Goal: Information Seeking & Learning: Learn about a topic

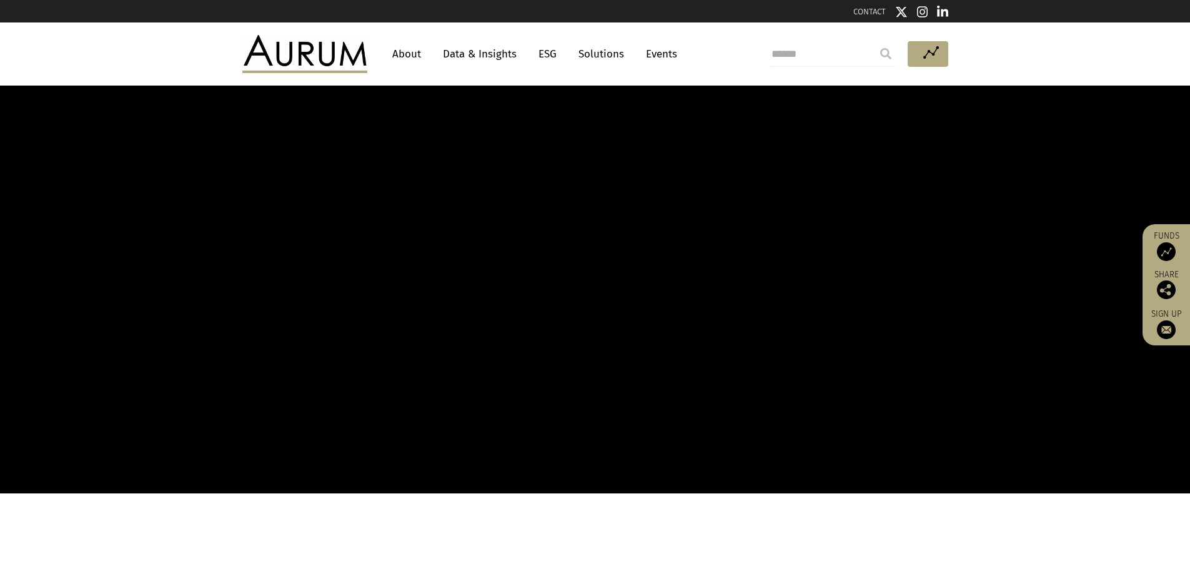
scroll to position [69, 0]
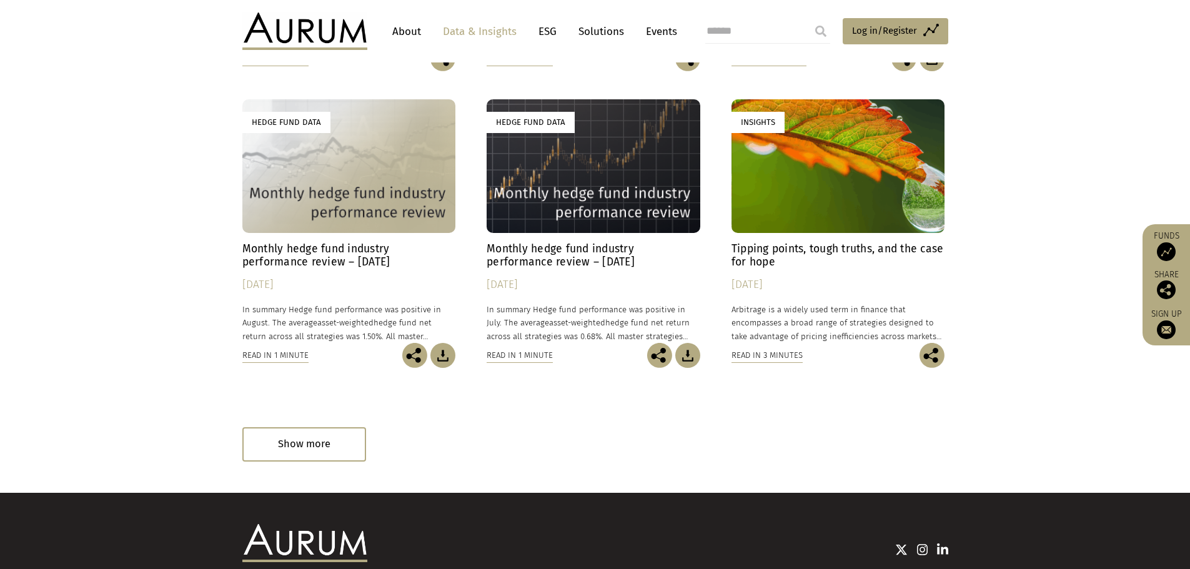
scroll to position [563, 0]
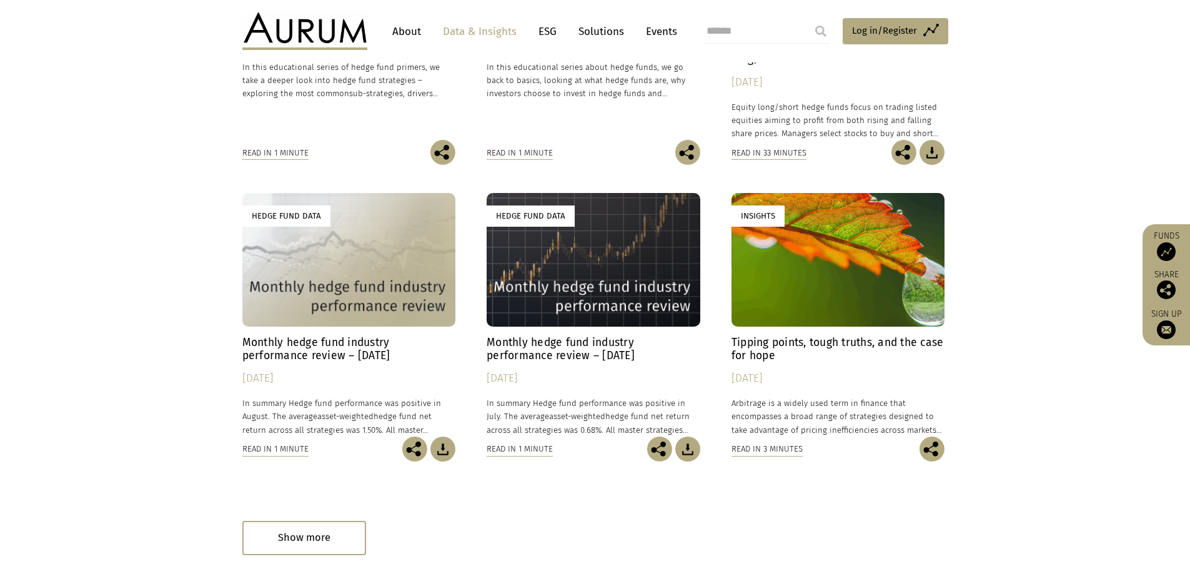
click at [324, 353] on h4 "Monthly hedge fund industry performance review – [DATE]" at bounding box center [349, 349] width 214 height 26
click at [308, 358] on h4 "Monthly hedge fund industry performance review – [DATE]" at bounding box center [349, 349] width 214 height 26
click at [510, 342] on h4 "Monthly hedge fund industry performance review – July 2025" at bounding box center [593, 349] width 214 height 26
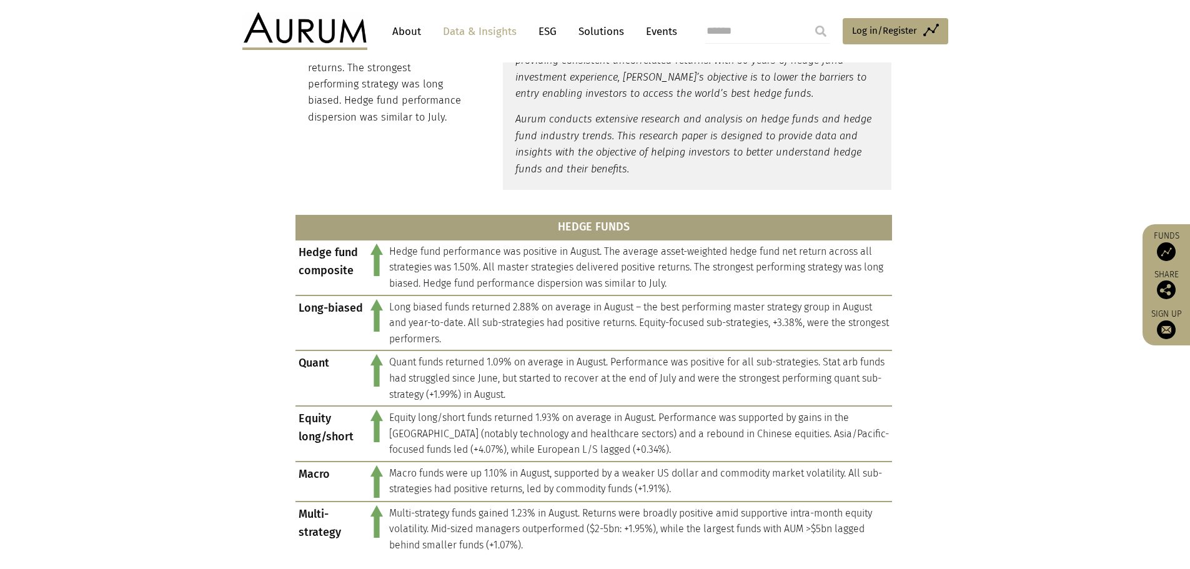
scroll to position [187, 0]
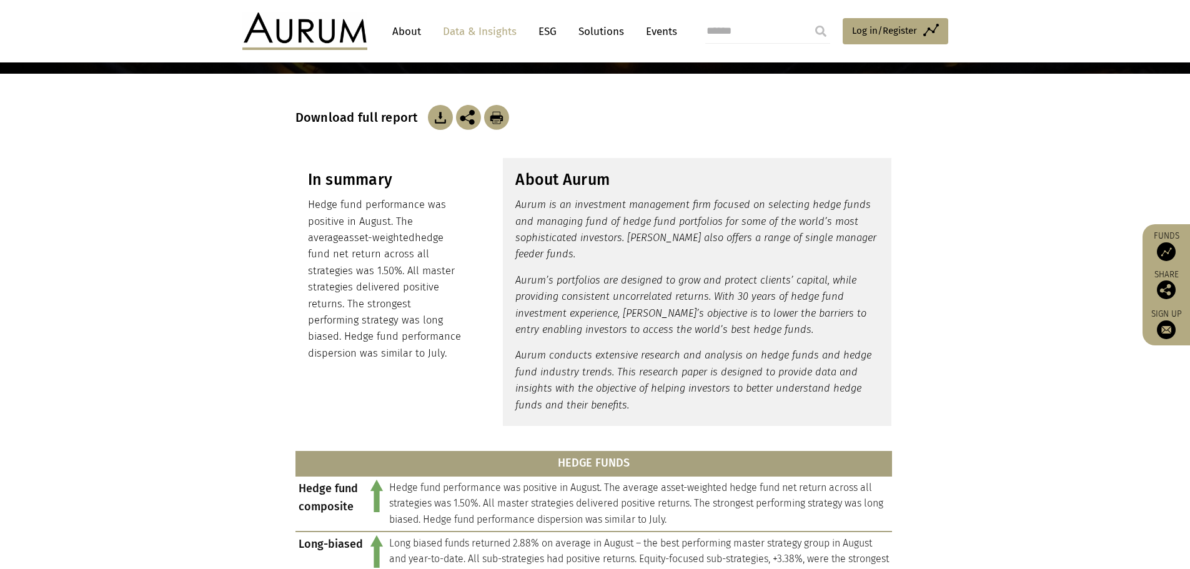
click at [442, 112] on img at bounding box center [440, 117] width 25 height 25
drag, startPoint x: 210, startPoint y: 147, endPoint x: 203, endPoint y: 136, distance: 13.2
click at [210, 147] on section "In summary Hedge fund performance was positive in August. The average asset-wei…" at bounding box center [595, 291] width 1190 height 299
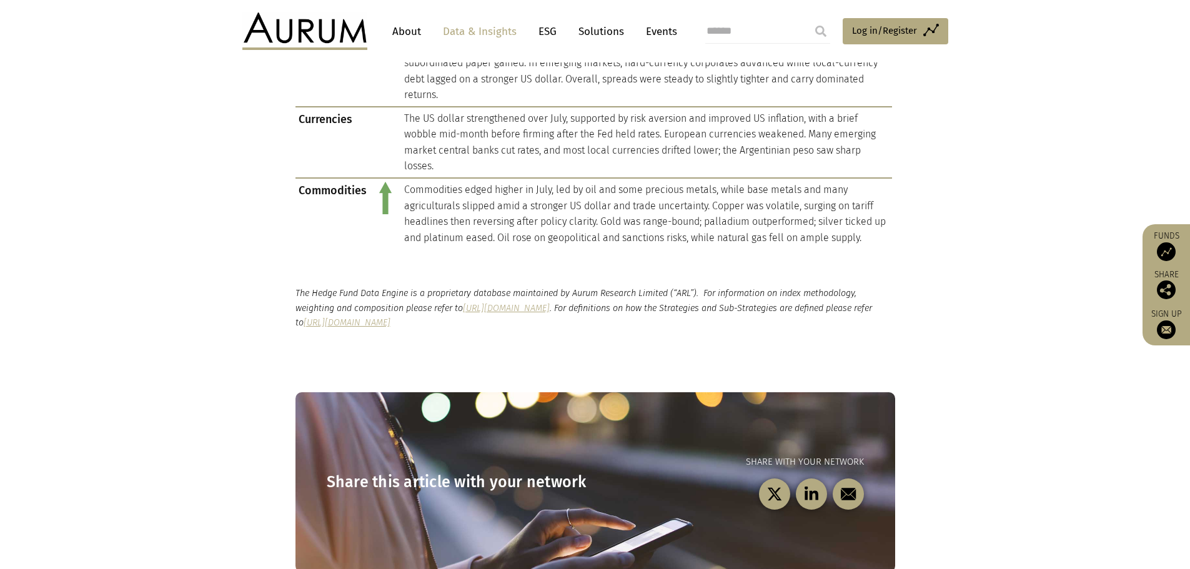
scroll to position [1624, 0]
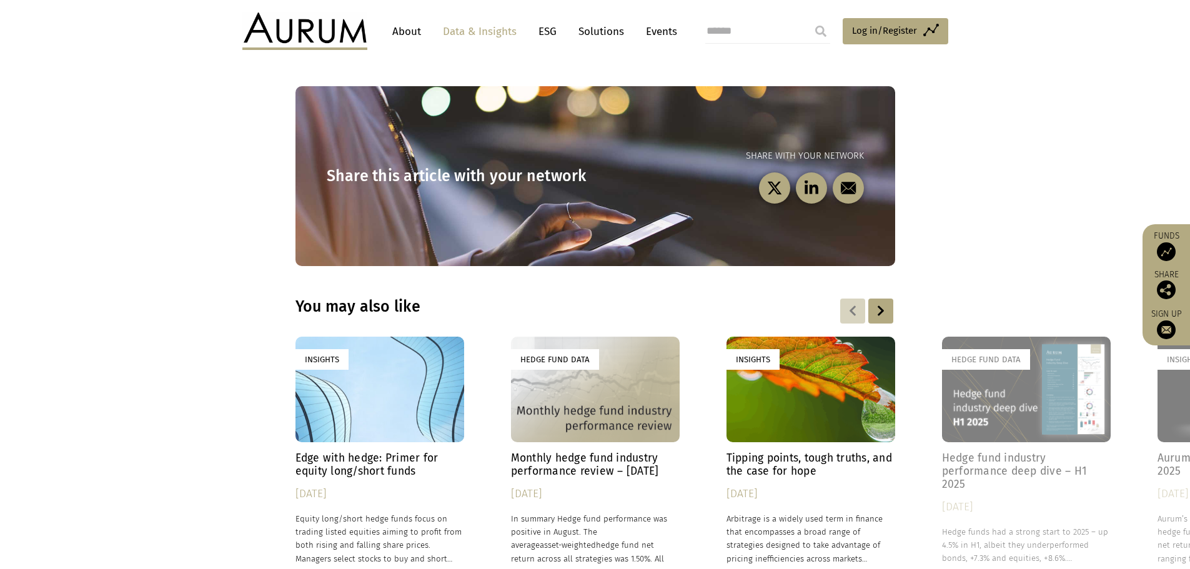
click at [1034, 452] on h4 "Hedge fund industry performance deep dive – H1 2025" at bounding box center [1026, 471] width 169 height 39
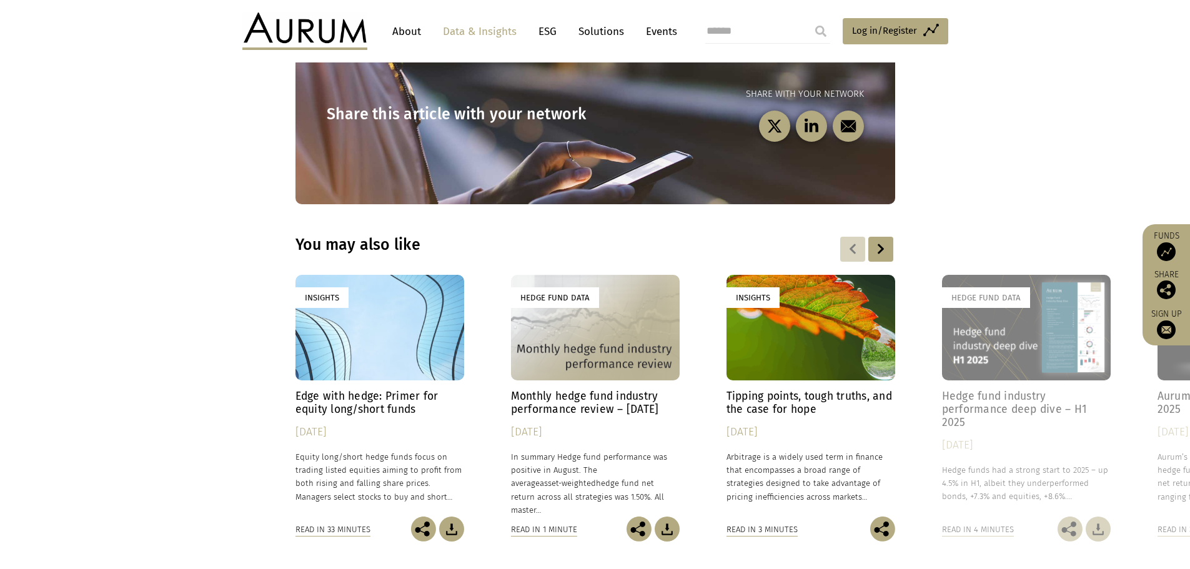
scroll to position [1686, 0]
click at [377, 389] on h4 "Edge with hedge: Primer for equity long/short funds" at bounding box center [379, 402] width 169 height 26
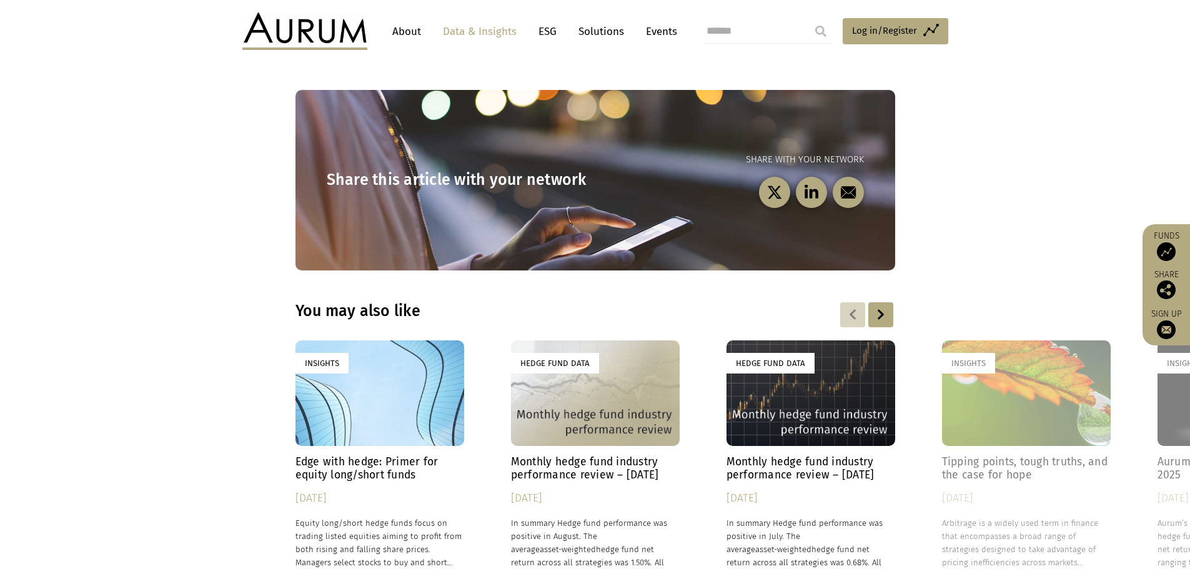
scroll to position [3622, 0]
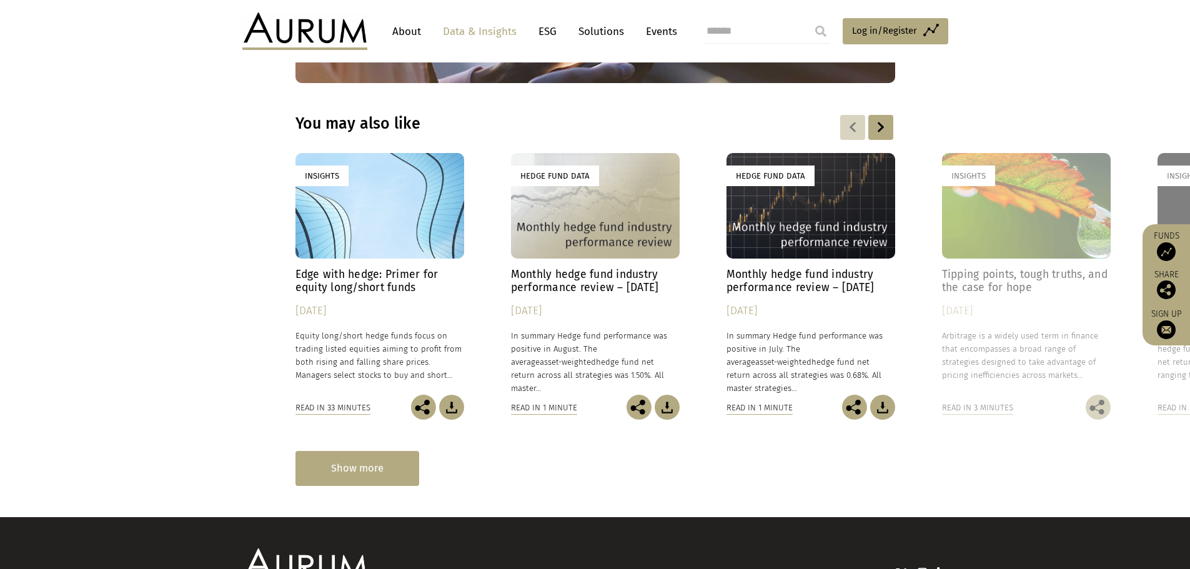
click at [395, 451] on div "Show more" at bounding box center [357, 468] width 124 height 34
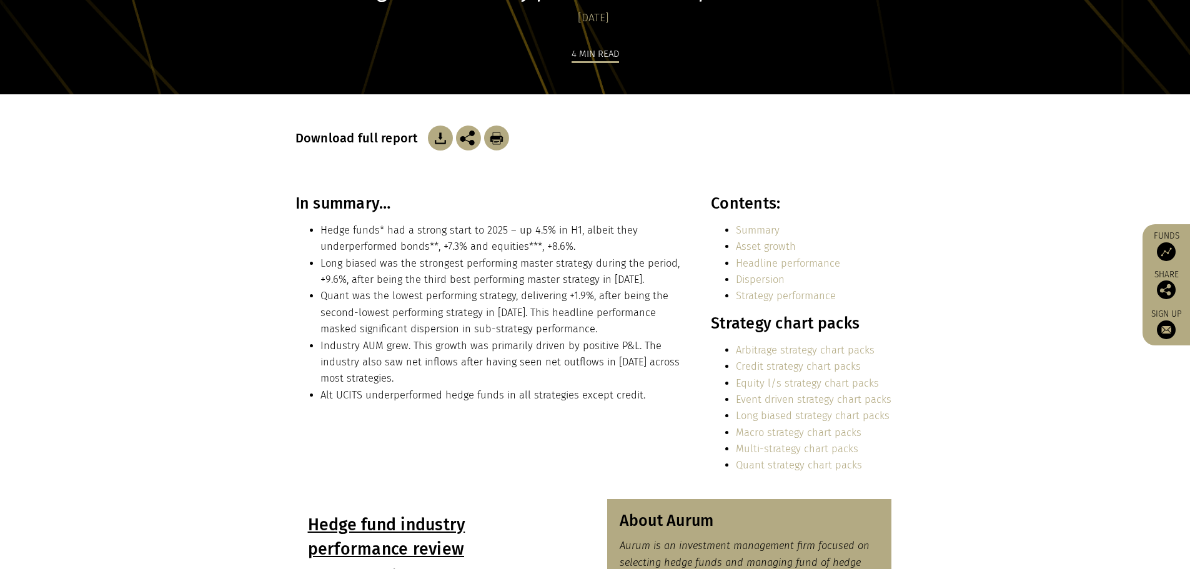
scroll to position [0, 0]
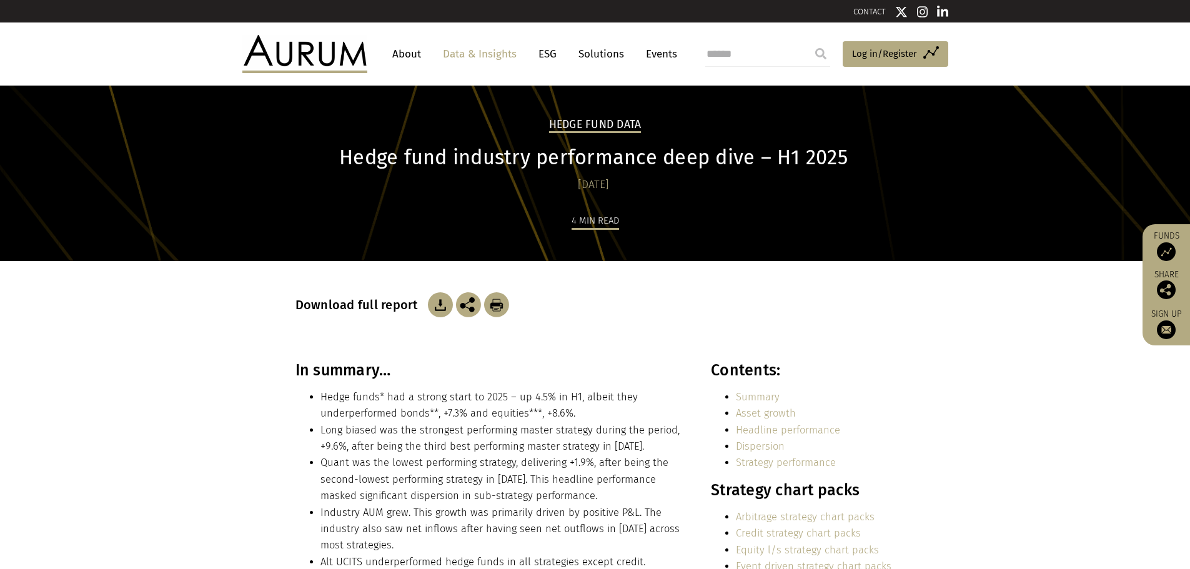
click at [438, 305] on img at bounding box center [440, 304] width 25 height 25
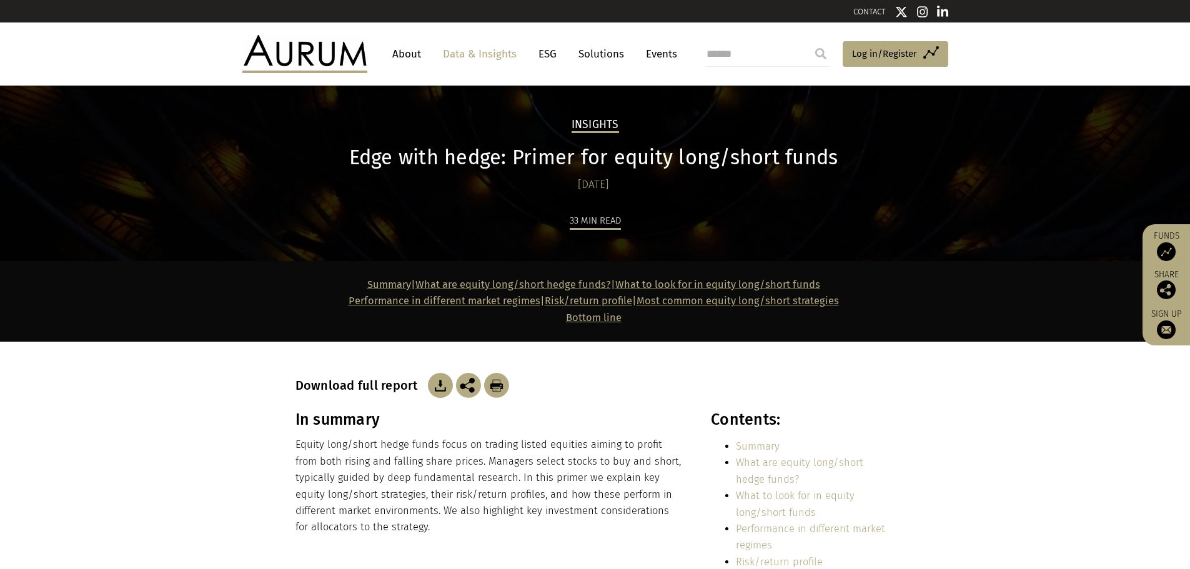
click at [432, 380] on img at bounding box center [440, 385] width 25 height 25
click at [439, 393] on img at bounding box center [440, 385] width 25 height 25
click at [485, 55] on link "Data & Insights" at bounding box center [480, 53] width 86 height 23
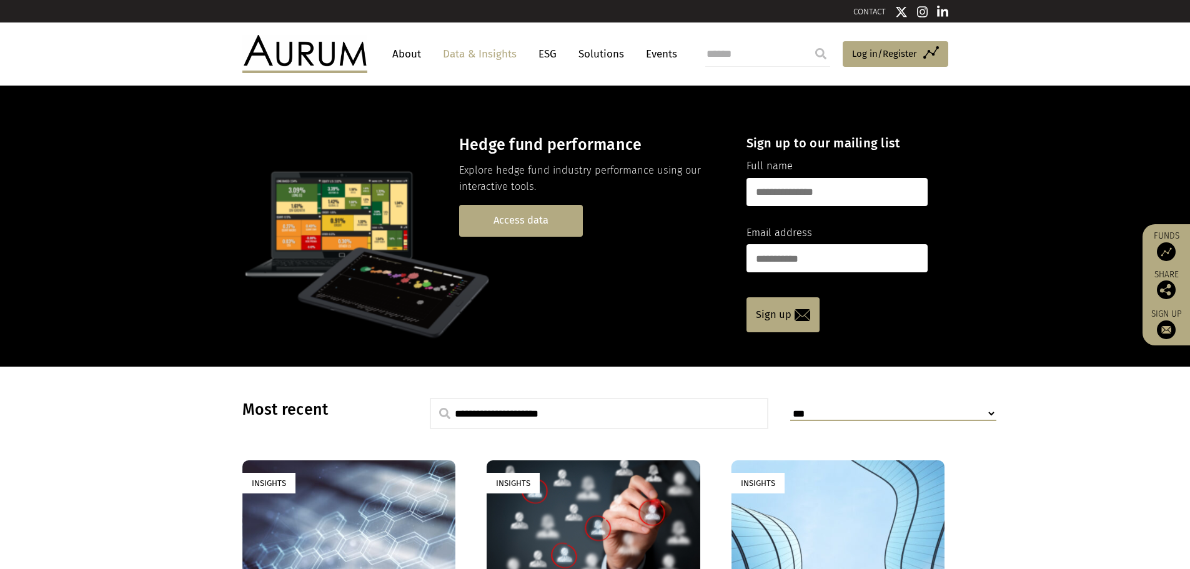
click at [503, 227] on link "Access data" at bounding box center [521, 221] width 124 height 32
